Goal: Navigation & Orientation: Find specific page/section

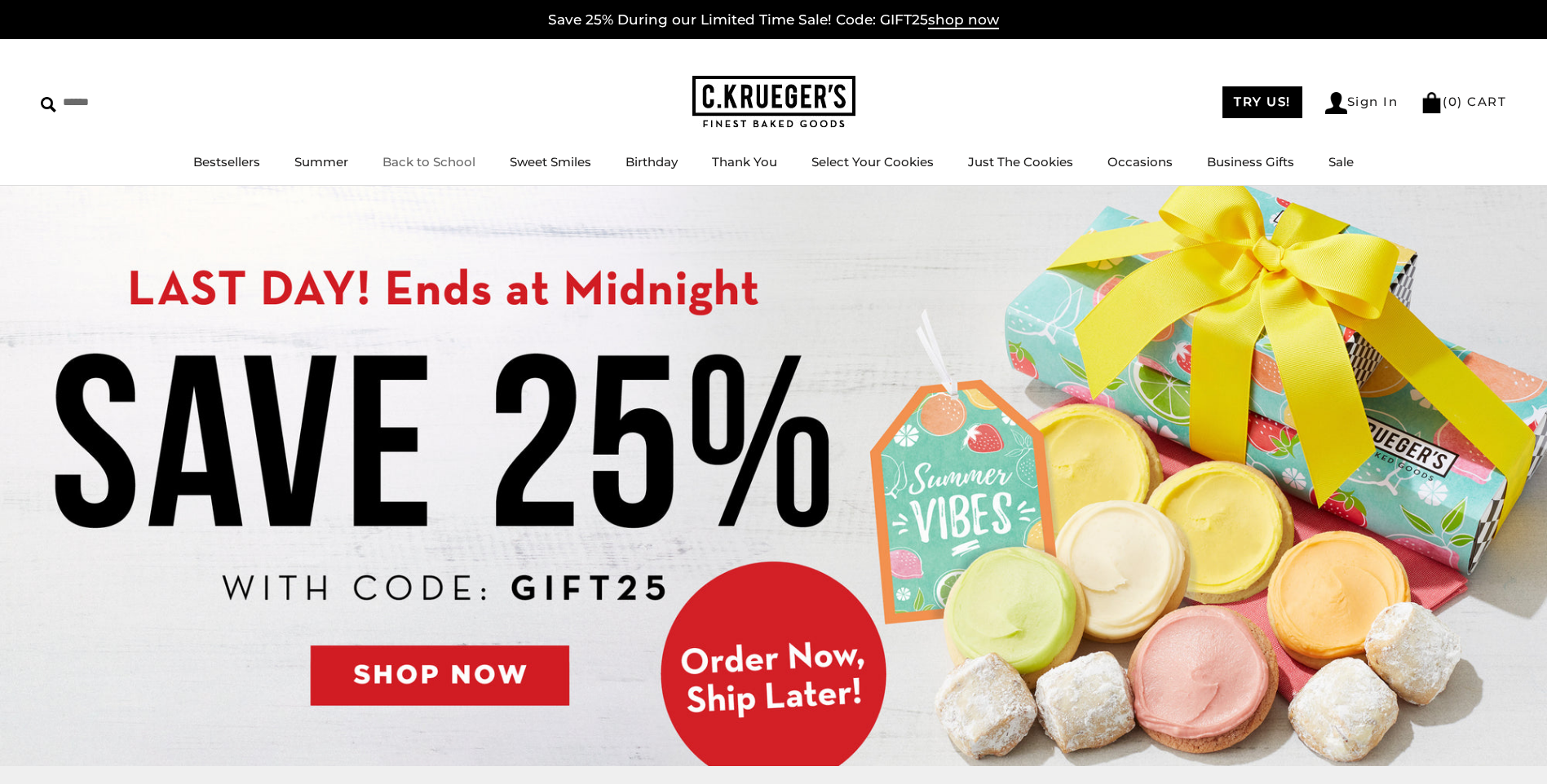
click at [414, 160] on link "Back to School" at bounding box center [429, 162] width 93 height 15
